Goal: Task Accomplishment & Management: Manage account settings

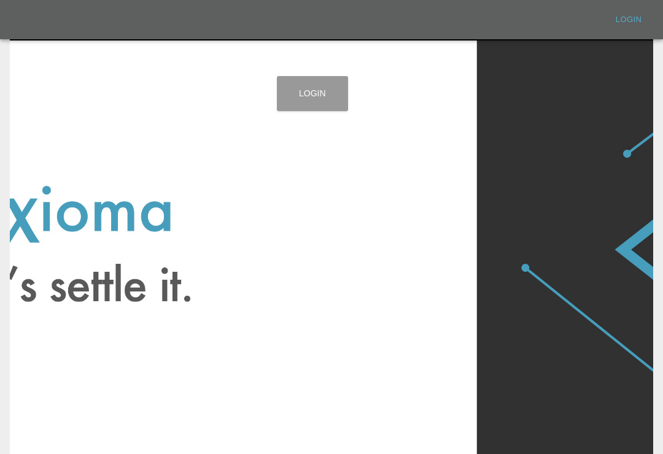
click at [336, 95] on link "Login" at bounding box center [312, 93] width 71 height 35
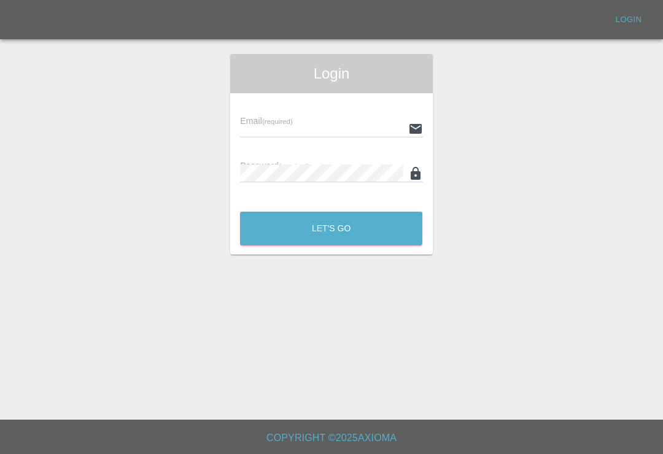
click at [355, 132] on input "text" at bounding box center [321, 129] width 163 height 18
click at [355, 131] on input "text" at bounding box center [321, 129] width 163 height 18
type input "[EMAIL_ADDRESS][DOMAIN_NAME]"
click at [331, 228] on button "Let's Go" at bounding box center [331, 229] width 182 height 34
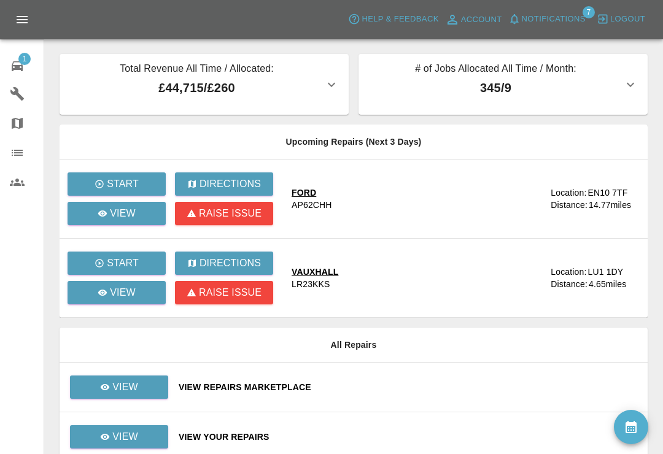
click at [526, 20] on span "Notifications" at bounding box center [554, 19] width 64 height 14
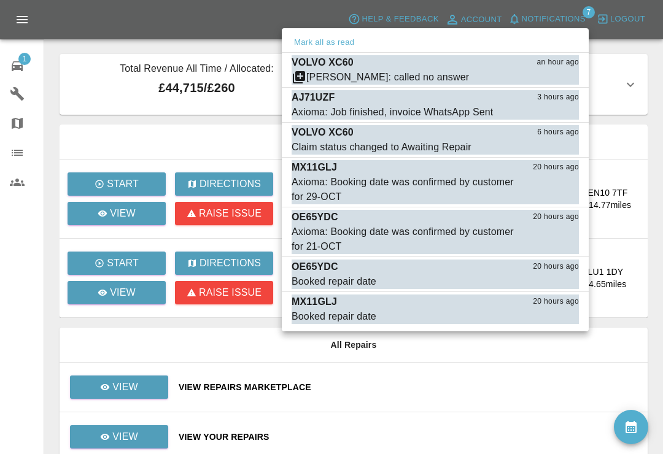
click at [555, 79] on button "Mark as read" at bounding box center [552, 78] width 54 height 14
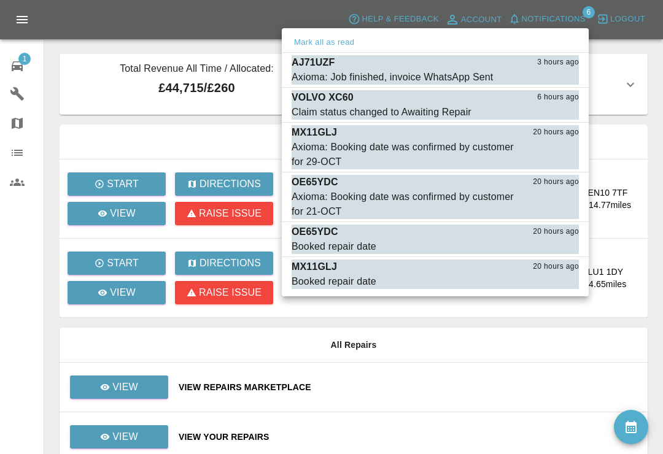
click at [557, 83] on button "Mark as read" at bounding box center [552, 78] width 54 height 14
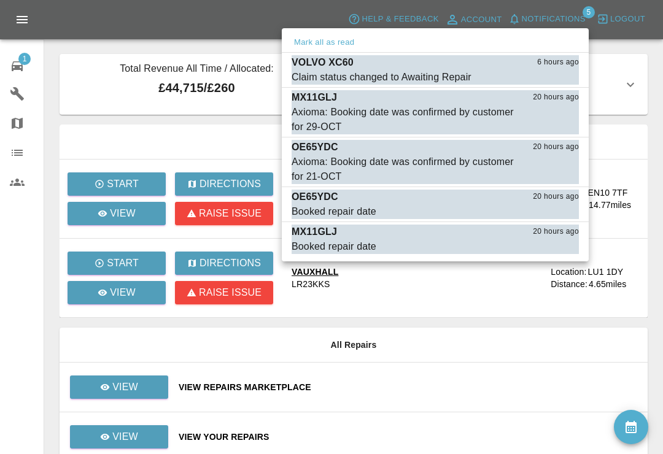
click at [556, 83] on button "Mark as read" at bounding box center [552, 78] width 54 height 14
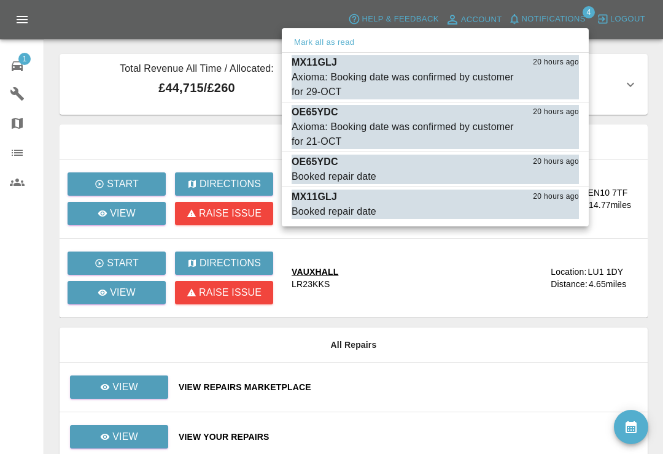
click at [329, 77] on div "Axioma: Booking date was confirmed by customer for 29-OCT" at bounding box center [405, 84] width 226 height 29
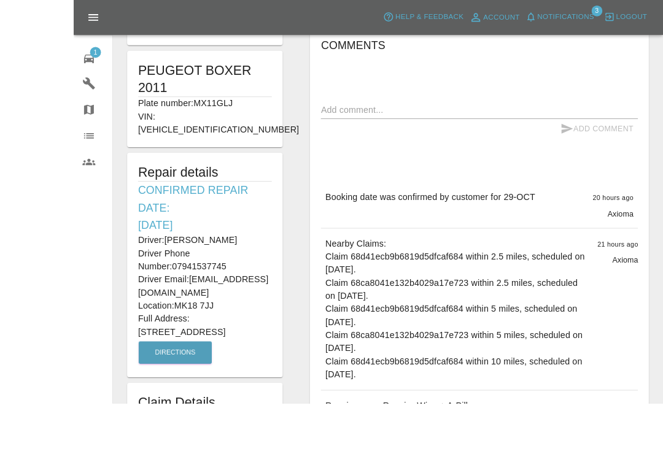
scroll to position [287, 0]
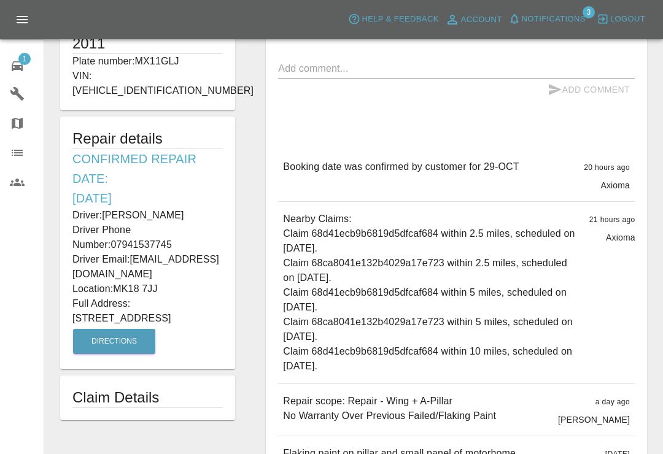
click at [532, 13] on span "Notifications" at bounding box center [554, 19] width 64 height 14
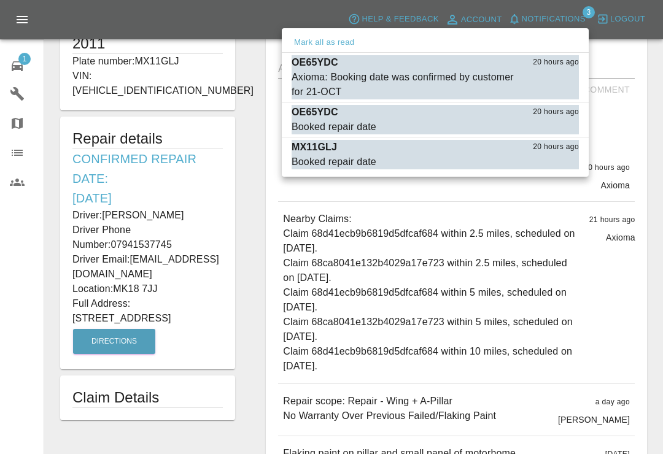
click at [567, 163] on button "Mark as read" at bounding box center [552, 162] width 54 height 14
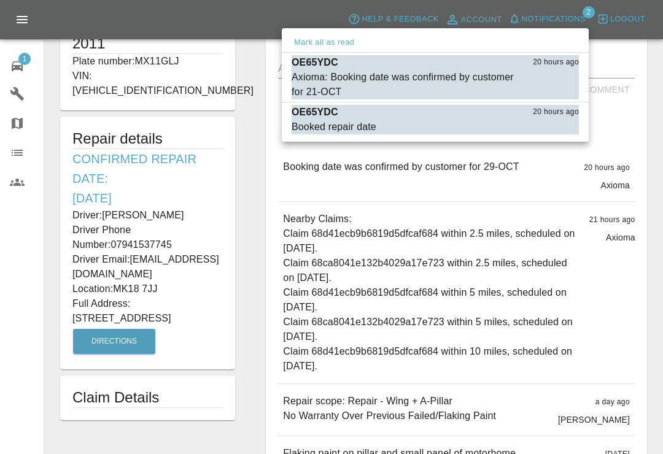
click at [360, 115] on div "OE65YDC 20 hours ago" at bounding box center [435, 112] width 287 height 15
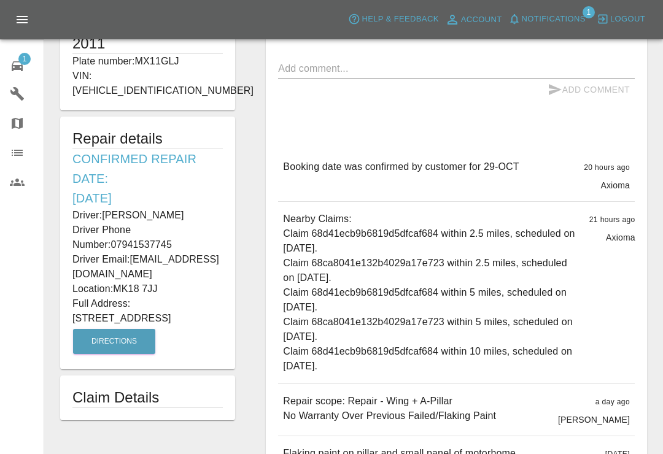
type input "140"
type input "SG29PS"
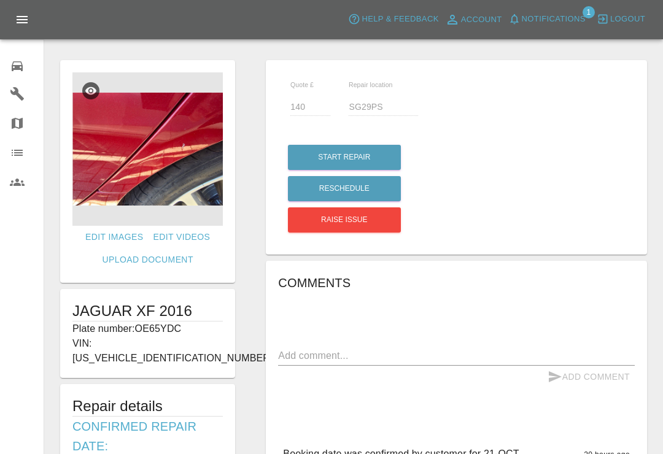
click at [516, 20] on icon "button" at bounding box center [514, 19] width 8 height 10
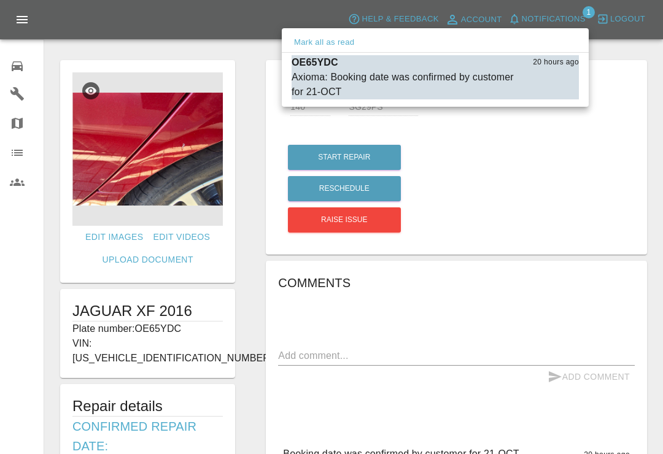
click at [469, 78] on div "Axioma: Booking date was confirmed by customer for 21-OCT" at bounding box center [405, 84] width 226 height 29
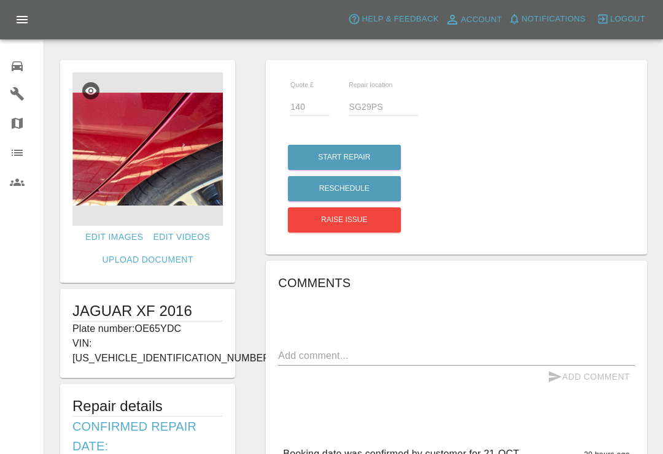
click at [19, 64] on icon at bounding box center [17, 66] width 15 height 15
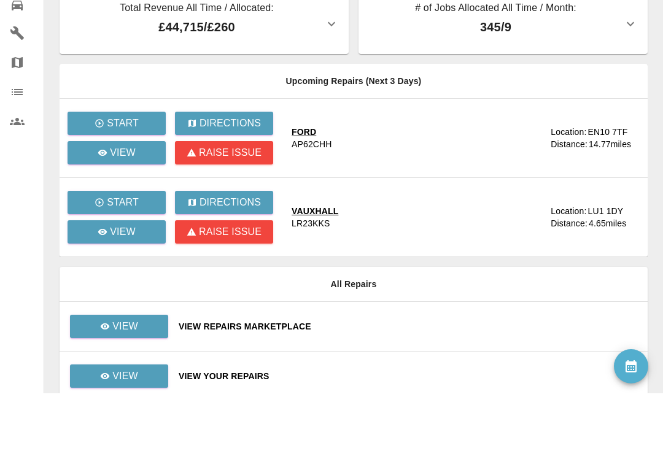
scroll to position [38, 0]
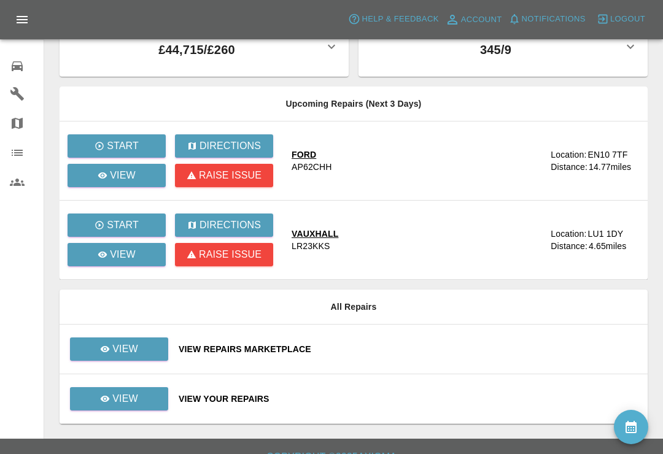
click at [423, 351] on div "View Repairs Marketplace" at bounding box center [408, 349] width 459 height 12
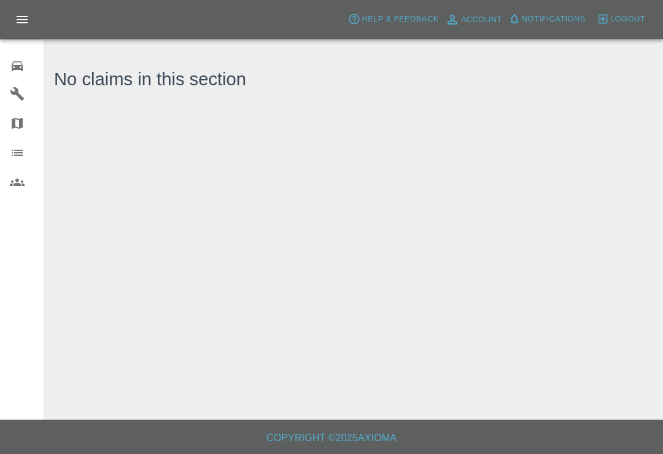
click at [21, 66] on icon at bounding box center [17, 66] width 11 height 10
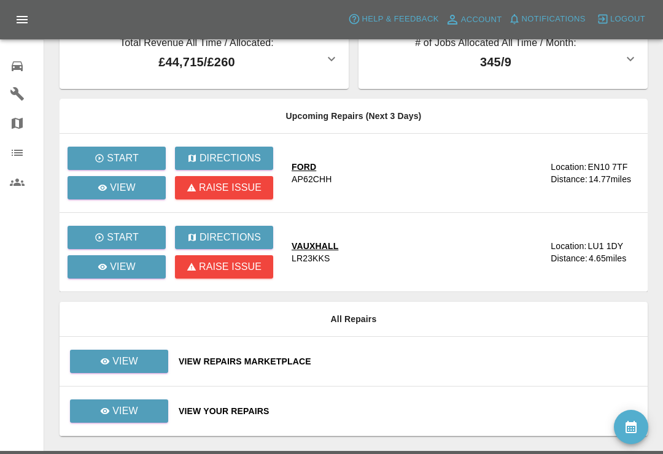
scroll to position [27, 0]
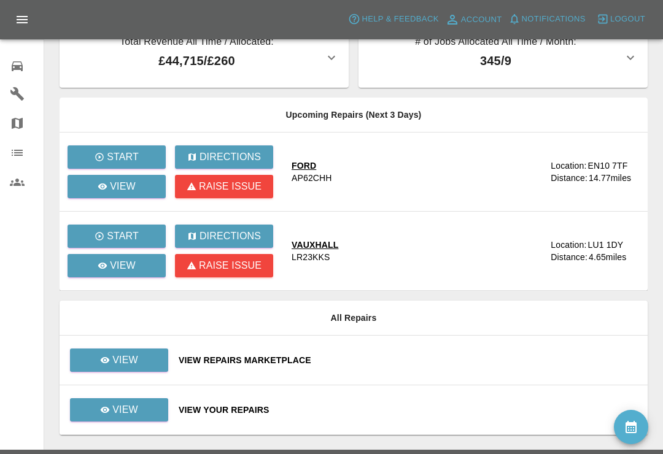
click at [368, 3] on div "Axioma Help & Feedback Account Notifications 0 Logout" at bounding box center [331, 19] width 663 height 39
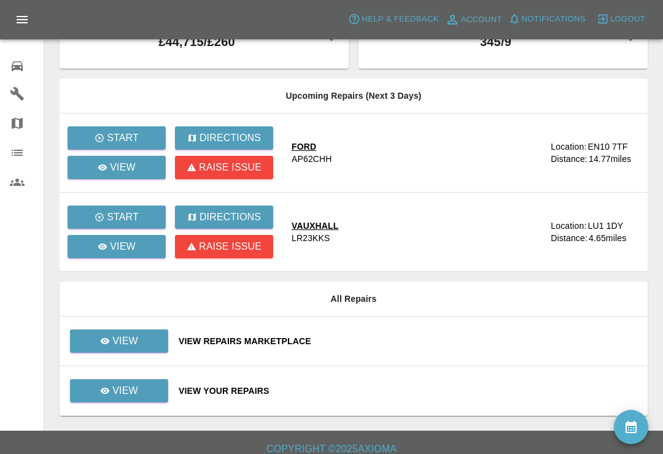
scroll to position [45, 0]
